Goal: Navigation & Orientation: Find specific page/section

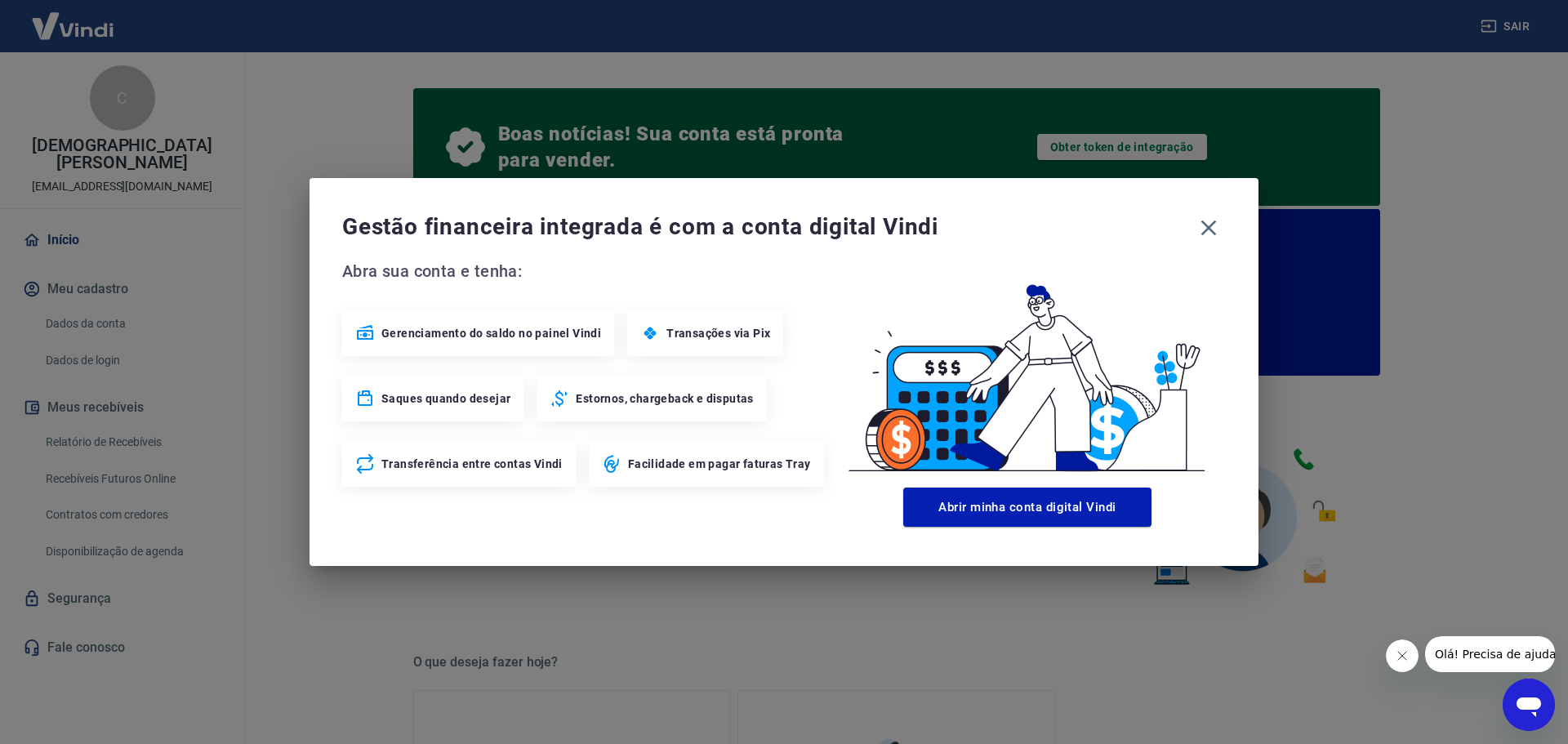
click at [1221, 241] on div "Gestão financeira integrada é com a conta digital Vindi" at bounding box center [783, 228] width 883 height 34
click at [1214, 229] on icon "button" at bounding box center [1208, 227] width 26 height 26
